Goal: Find specific page/section: Find specific page/section

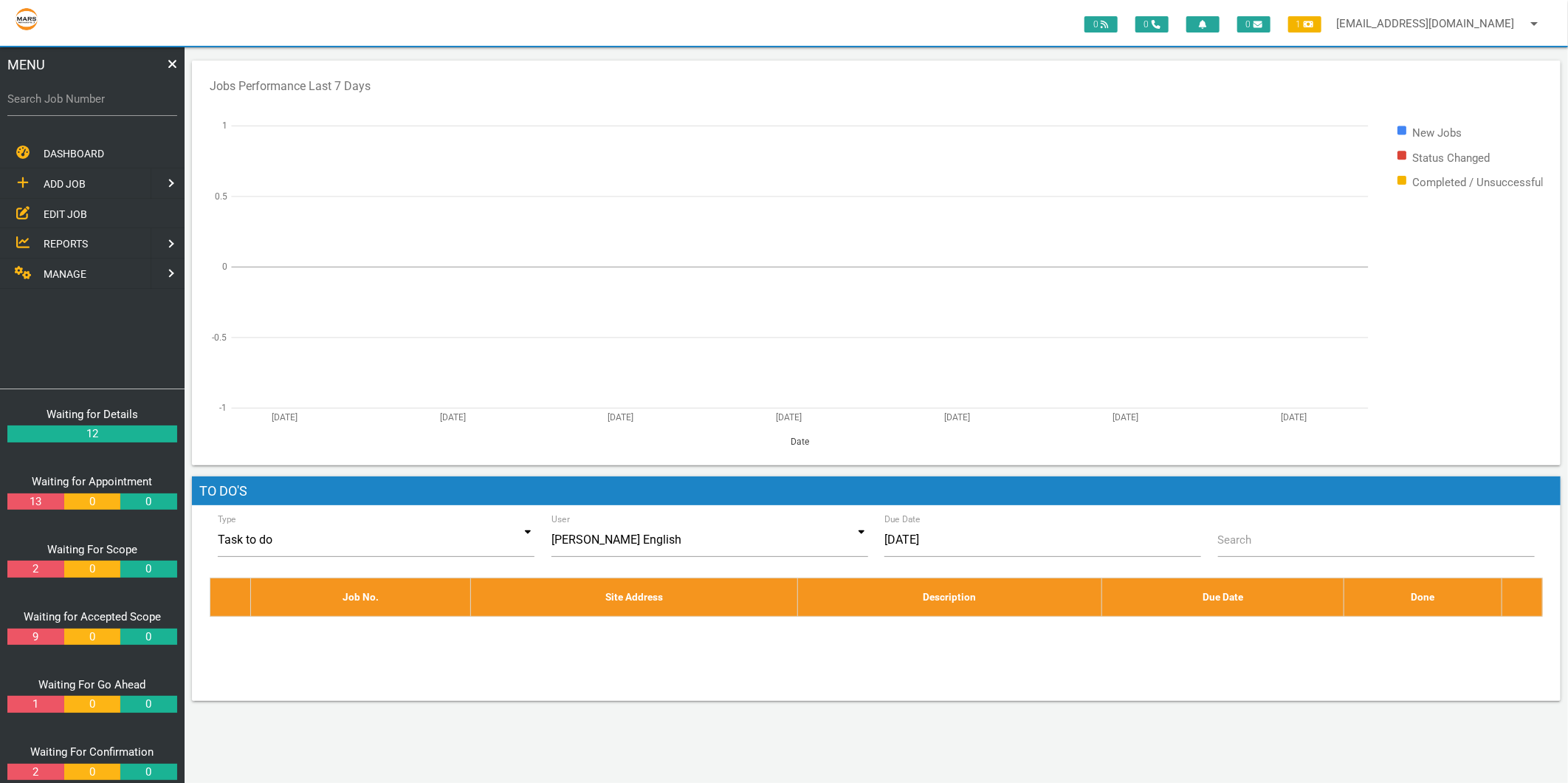
click at [112, 91] on label "Search Job Number" at bounding box center [92, 99] width 170 height 17
click at [112, 91] on input "Search Job Number" at bounding box center [92, 98] width 170 height 34
type input "1794"
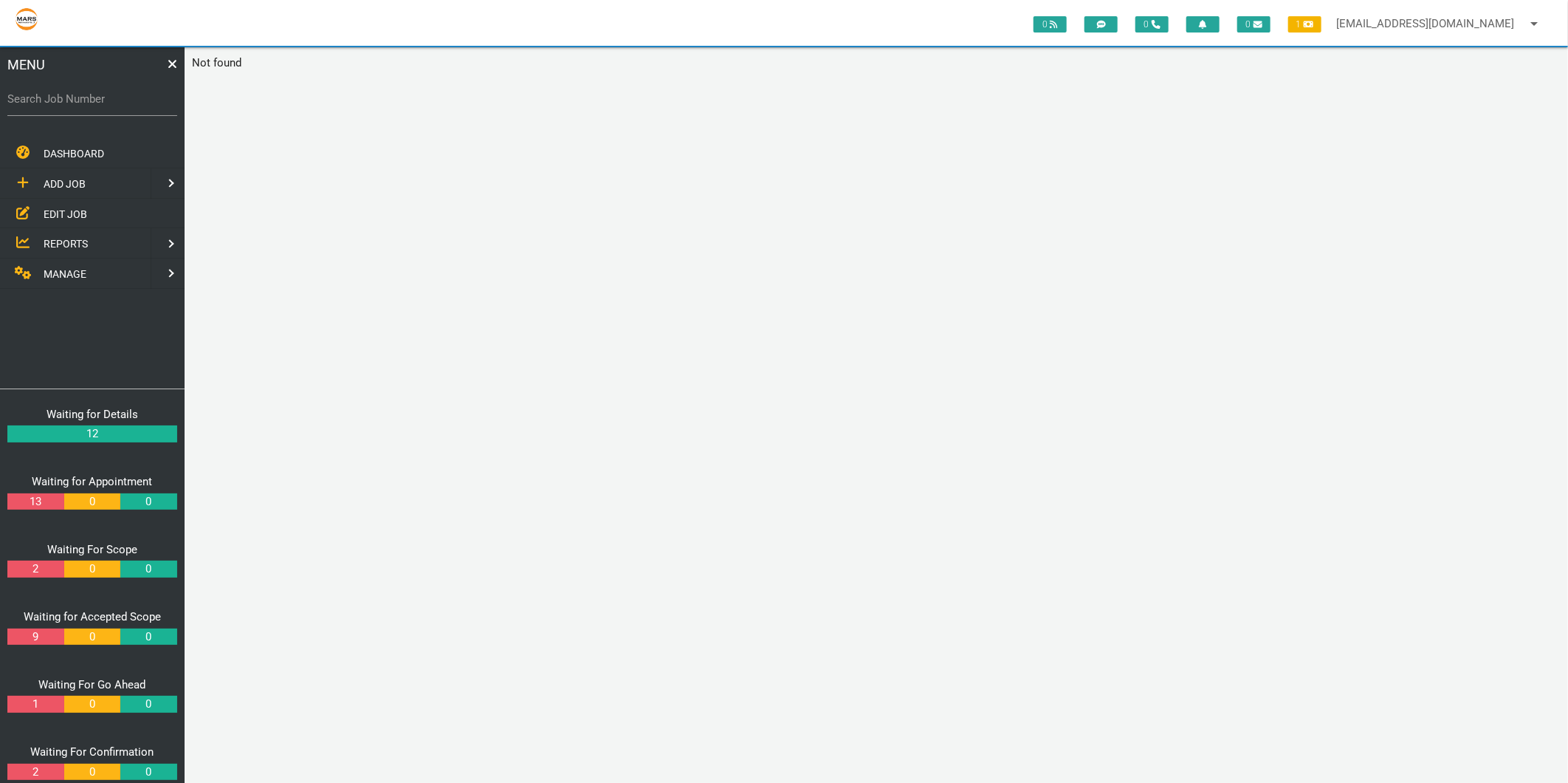
click at [40, 100] on label "Search Job Number" at bounding box center [92, 99] width 170 height 17
click at [40, 100] on input "Search Job Number" at bounding box center [92, 98] width 170 height 34
type input "1794"
click at [1492, 13] on link "maintenance@marsbuilding.com.au arrow_drop_down" at bounding box center [1439, 24] width 221 height 47
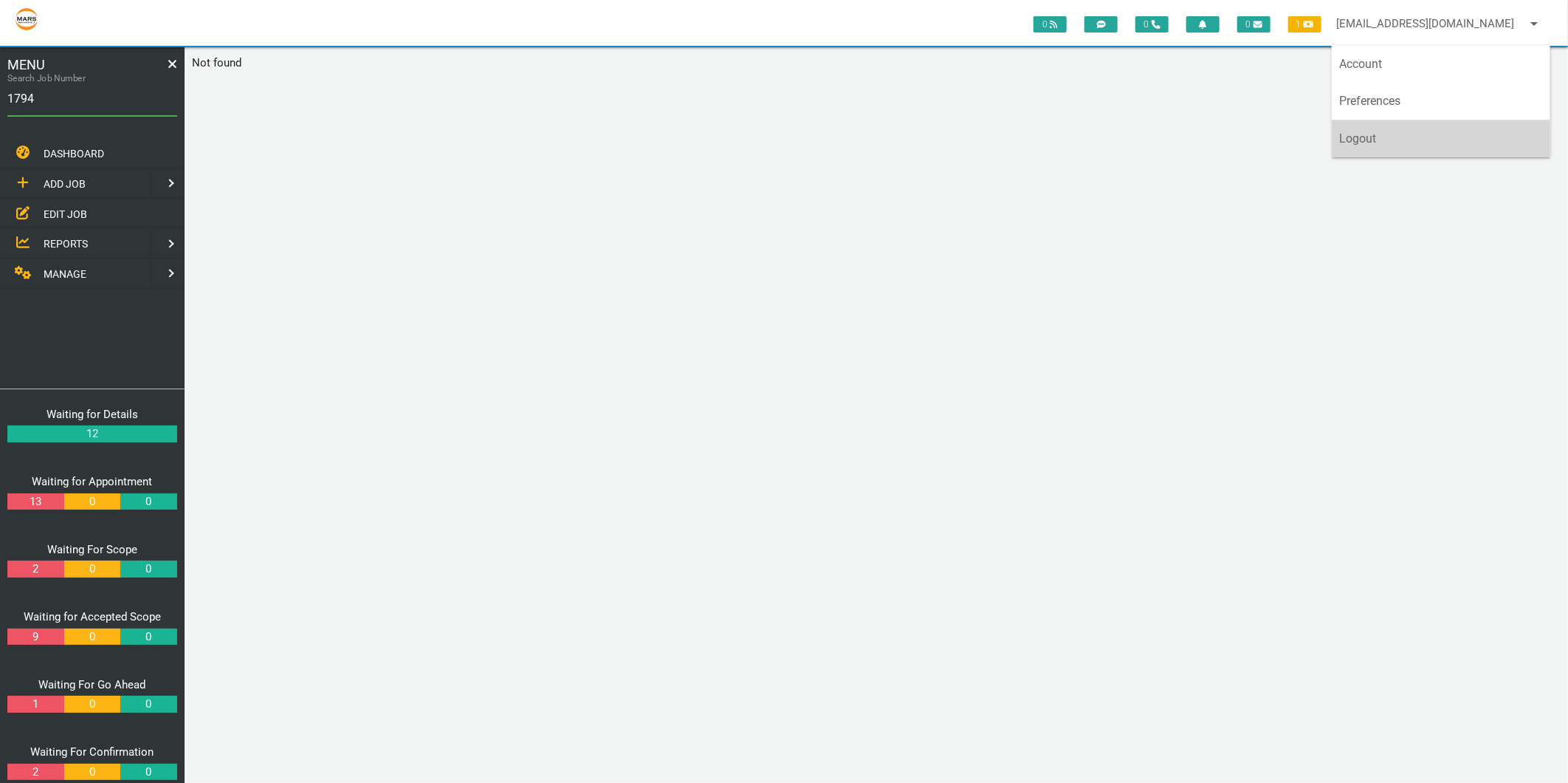
click at [1392, 137] on link "Logout" at bounding box center [1440, 139] width 218 height 37
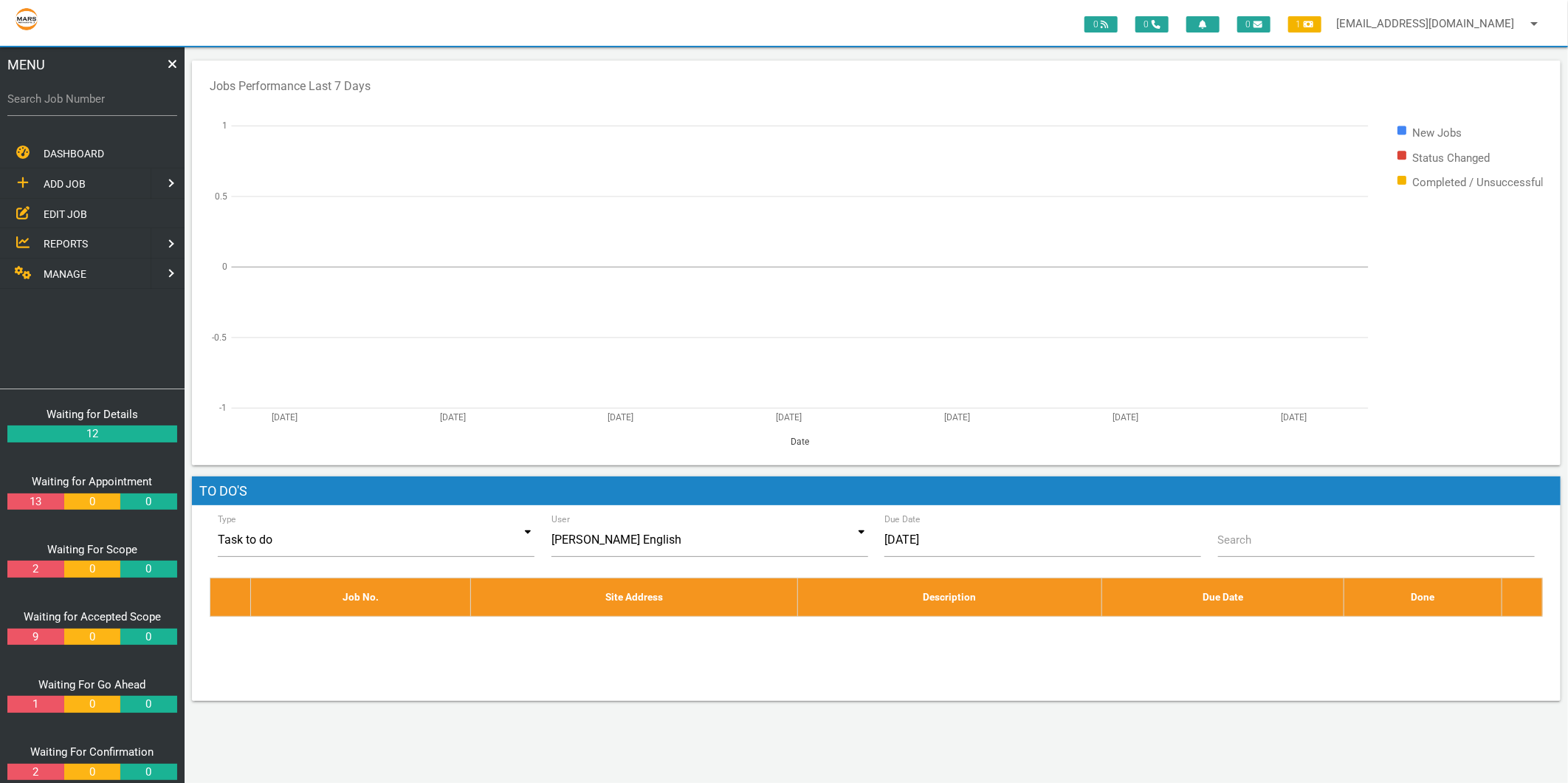
click at [119, 96] on label "Search Job Number" at bounding box center [92, 99] width 170 height 17
click at [119, 96] on input "Search Job Number" at bounding box center [92, 98] width 170 height 34
type input "1794"
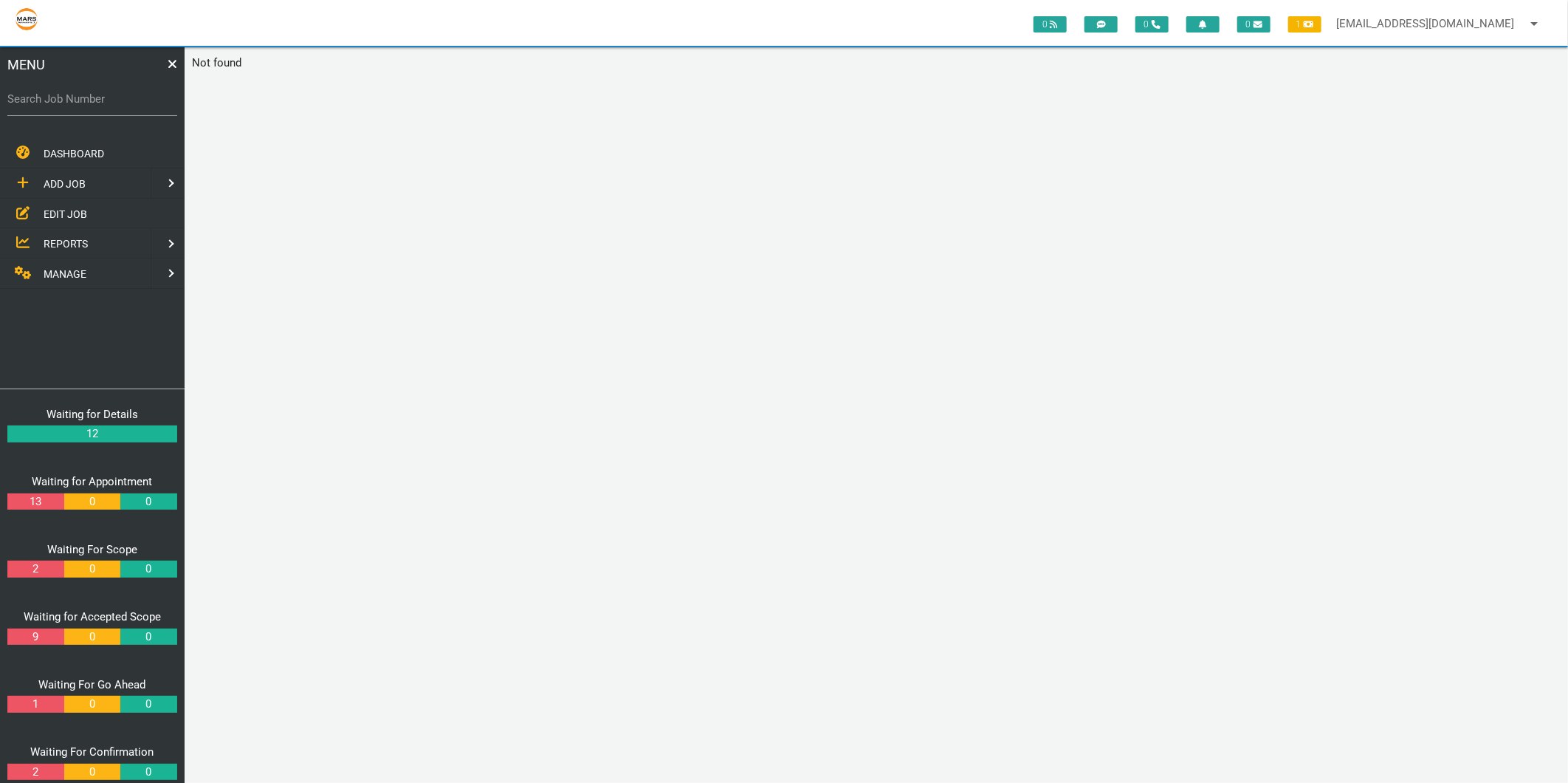
click at [120, 95] on label "Search Job Number" at bounding box center [92, 99] width 170 height 17
click at [120, 95] on input "Search Job Number" at bounding box center [92, 98] width 170 height 34
click at [61, 207] on span "EDIT JOB" at bounding box center [65, 213] width 43 height 12
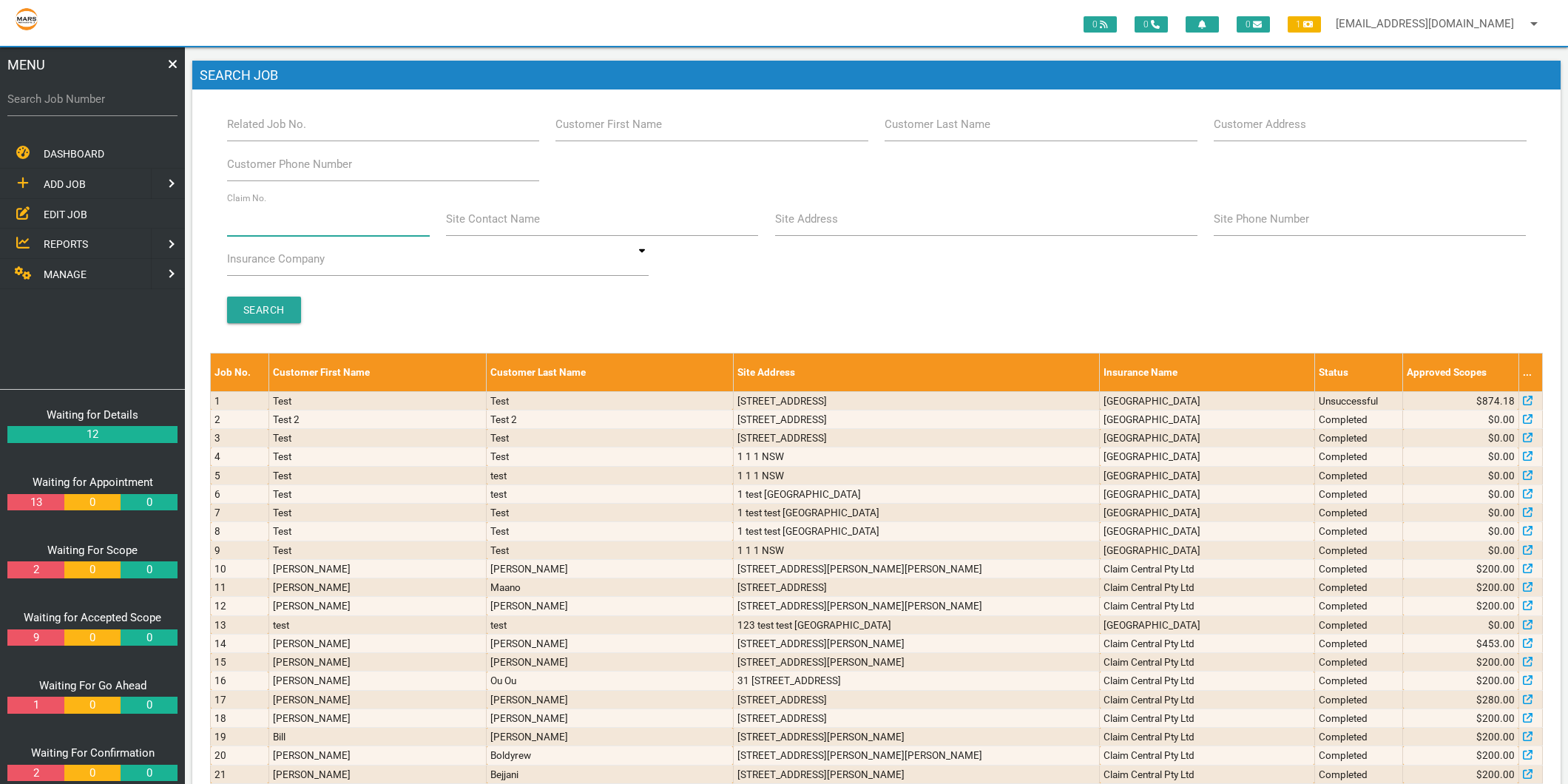
click at [339, 227] on input "Claim No." at bounding box center [328, 218] width 203 height 34
type input "b"
type input "villa 1"
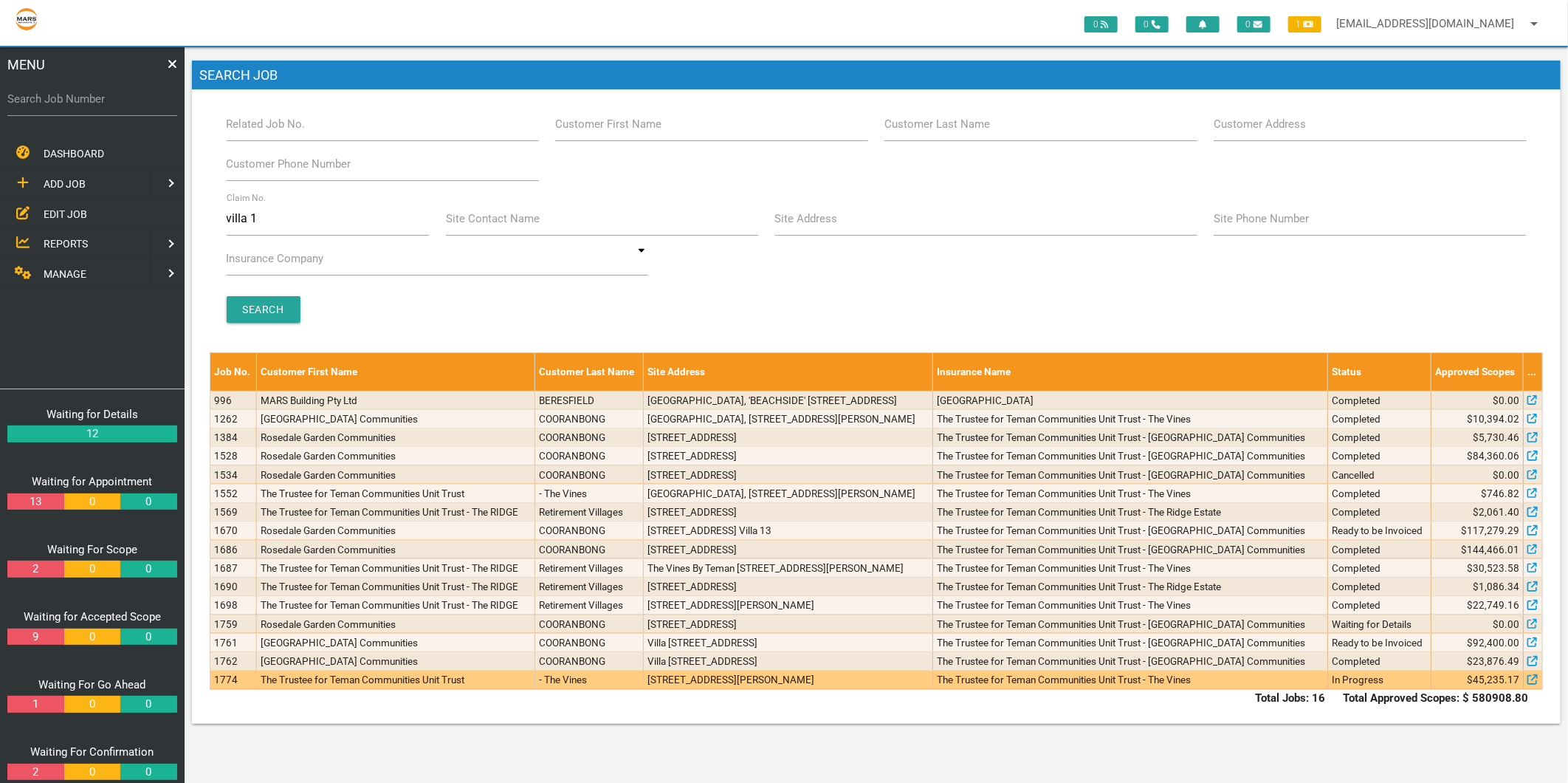
click at [535, 681] on td "The Trustee for Teman Communities Unit Trust" at bounding box center [395, 679] width 278 height 18
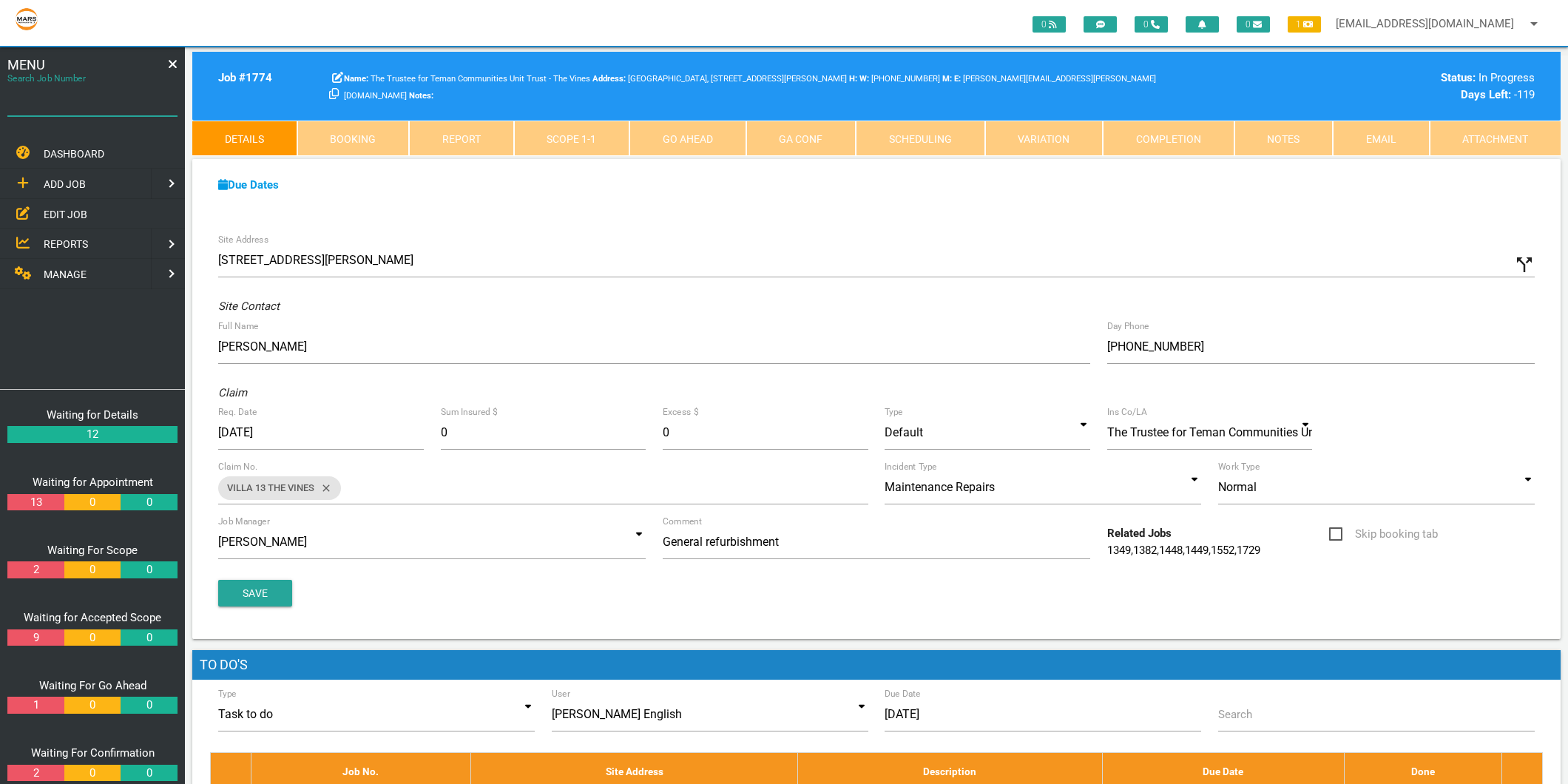
click at [149, 107] on input "Search Job Number" at bounding box center [92, 99] width 170 height 34
type input "1749"
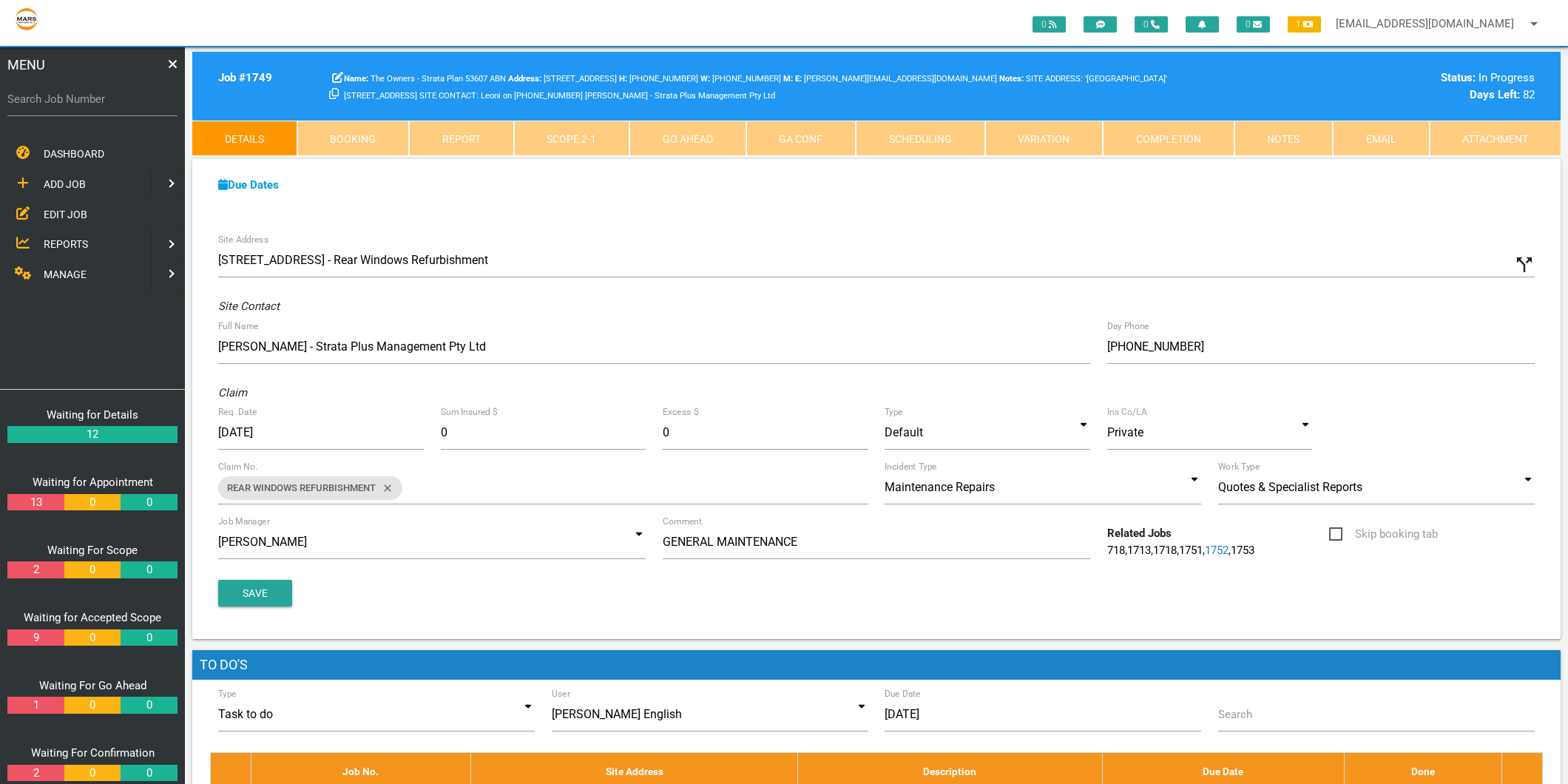
click at [51, 218] on span "EDIT JOB" at bounding box center [65, 213] width 43 height 12
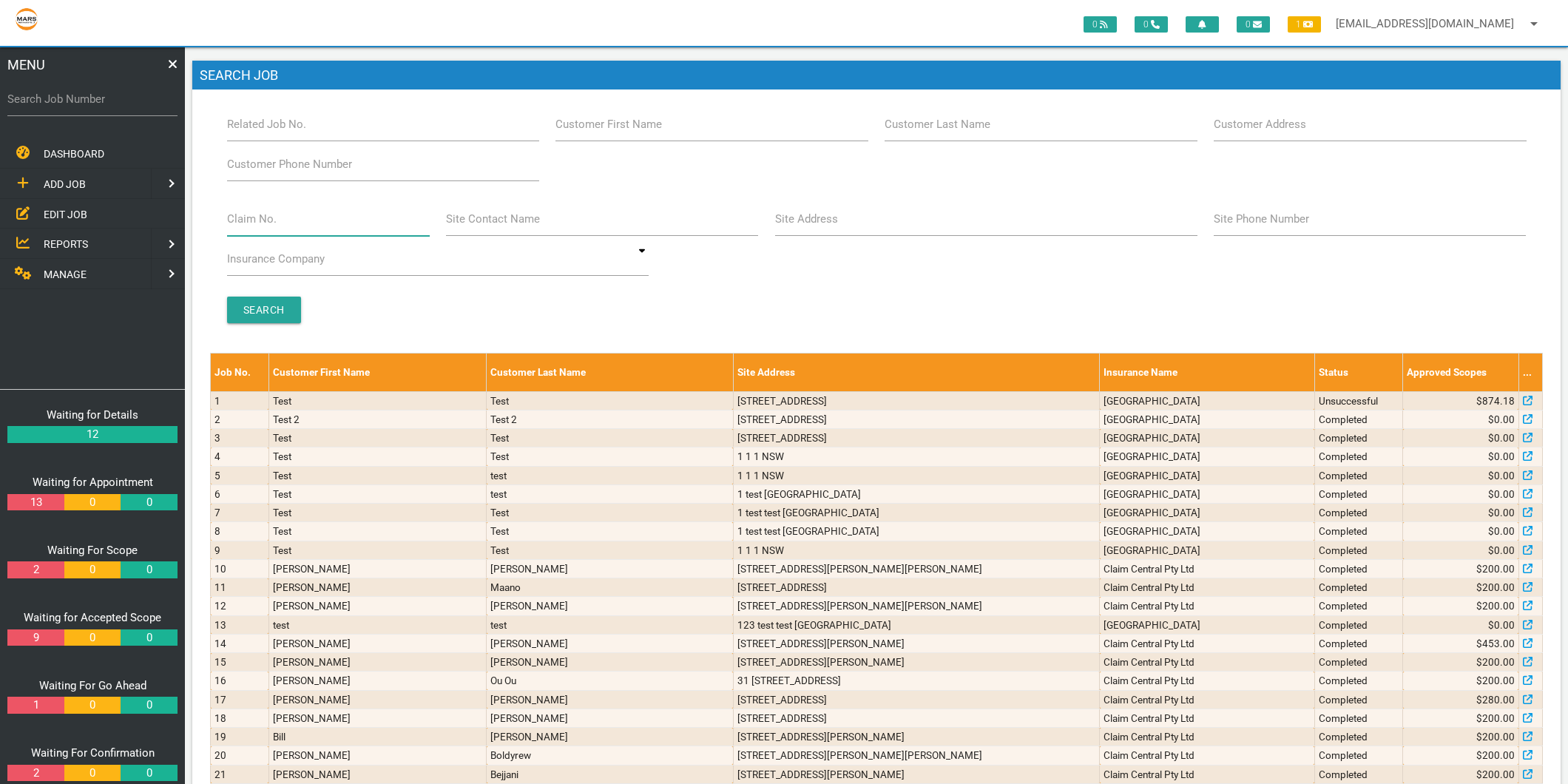
click at [309, 230] on input "Claim No." at bounding box center [328, 218] width 203 height 34
type input "villa 50"
click at [283, 304] on input "Search" at bounding box center [264, 310] width 74 height 27
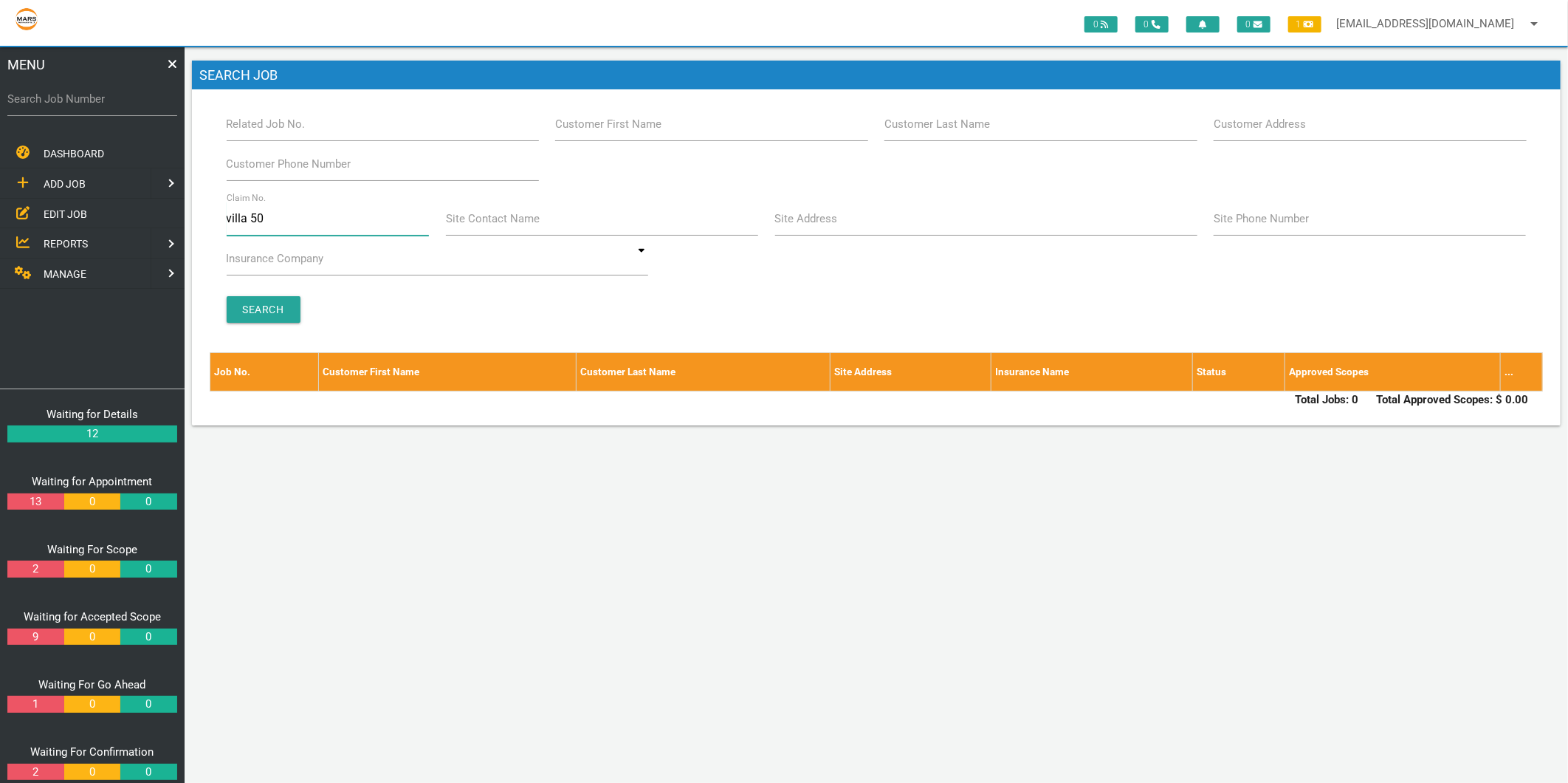
click at [283, 219] on input "villa 50" at bounding box center [328, 218] width 203 height 34
type input "v"
type input "50"
click at [248, 304] on input "Search" at bounding box center [264, 310] width 74 height 27
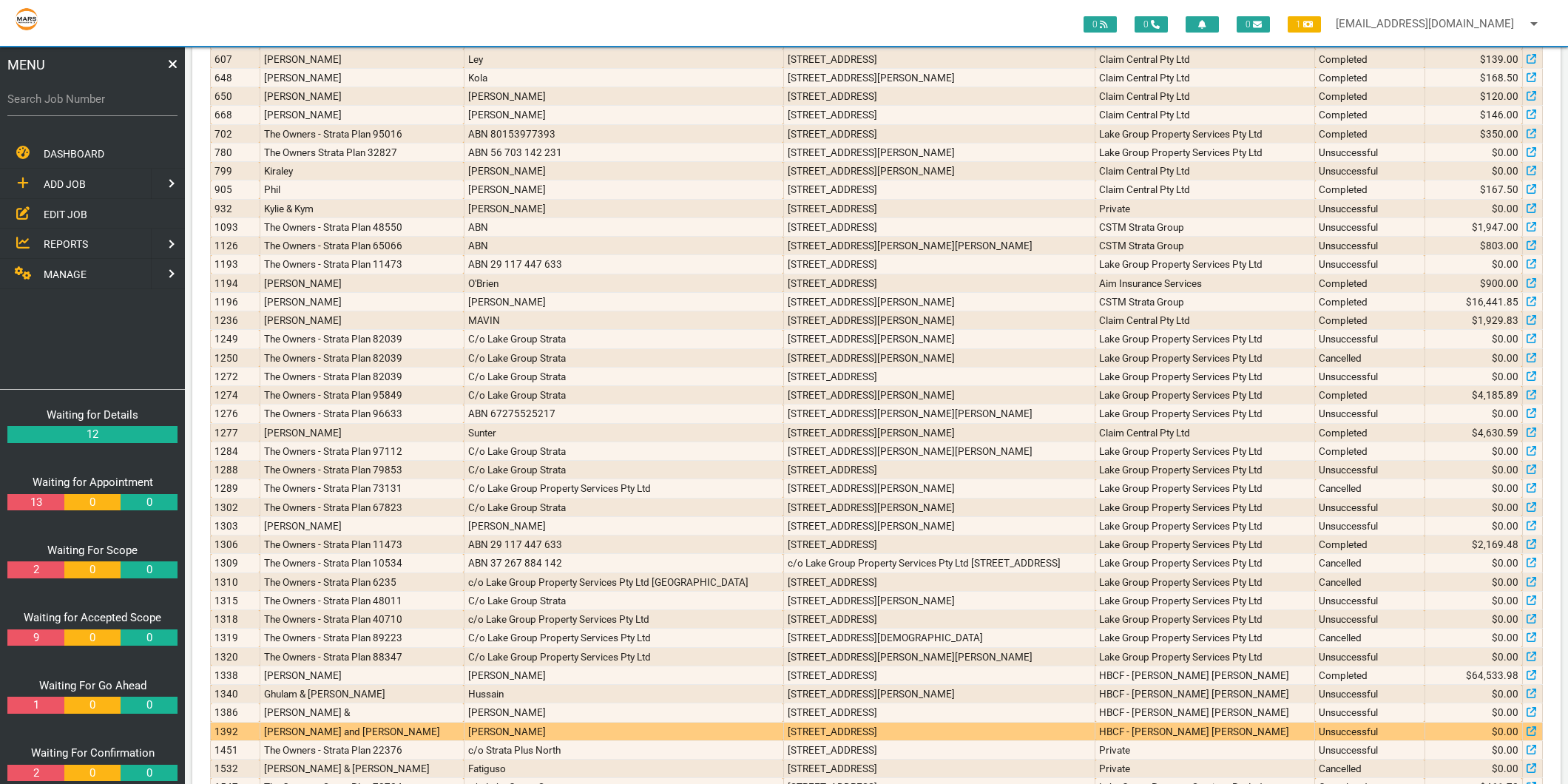
scroll to position [1180, 0]
